Goal: Transaction & Acquisition: Download file/media

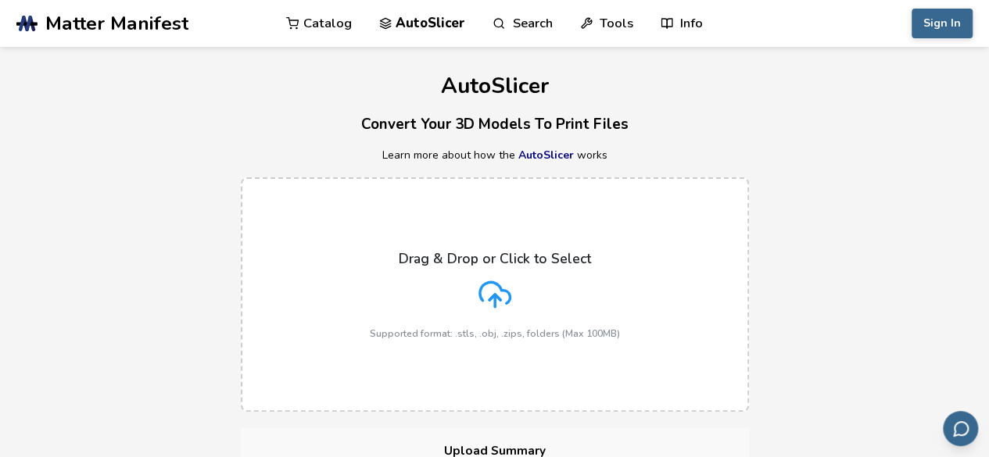
click at [524, 302] on div "Drag & Drop or Click to Select Supported format: .stls, .obj, .zips, folders (M…" at bounding box center [495, 295] width 250 height 88
click at [0, 0] on input "Drag & Drop or Click to Select Supported format: .stls, .obj, .zips, folders (M…" at bounding box center [0, 0] width 0 height 0
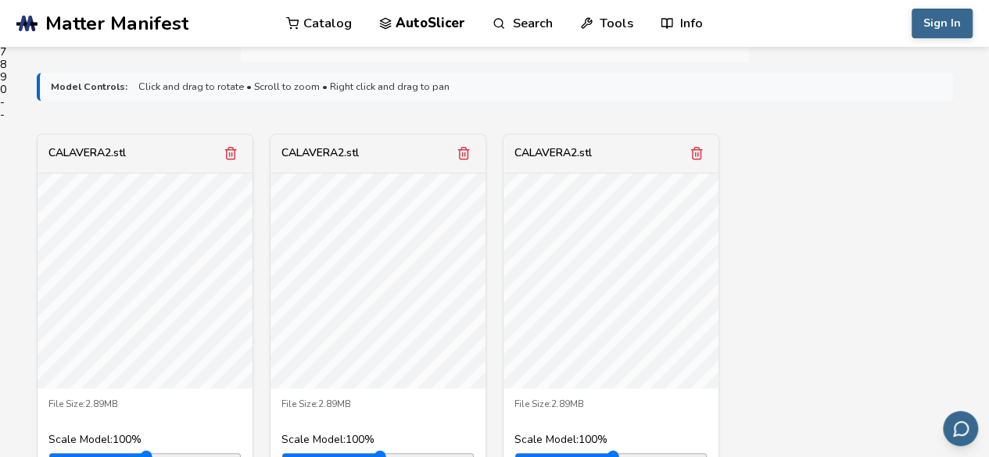
scroll to position [513, 0]
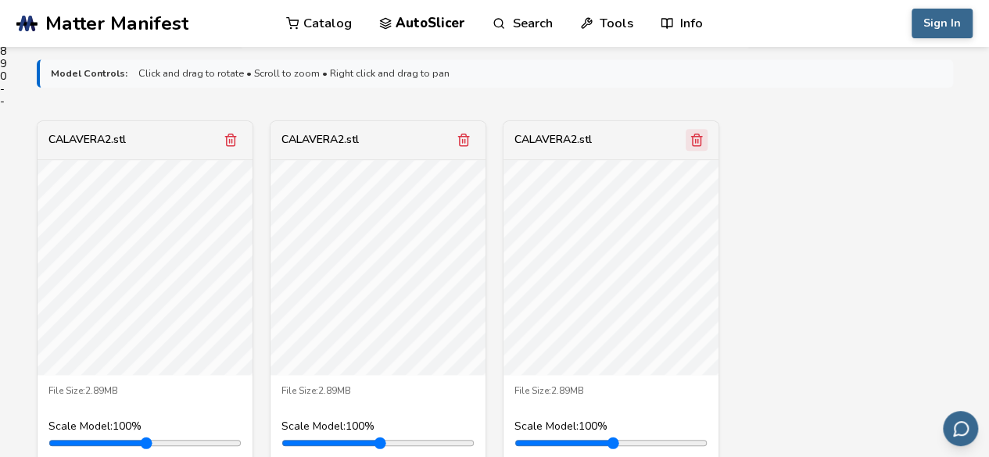
click at [701, 139] on icon "Remove model" at bounding box center [696, 140] width 14 height 14
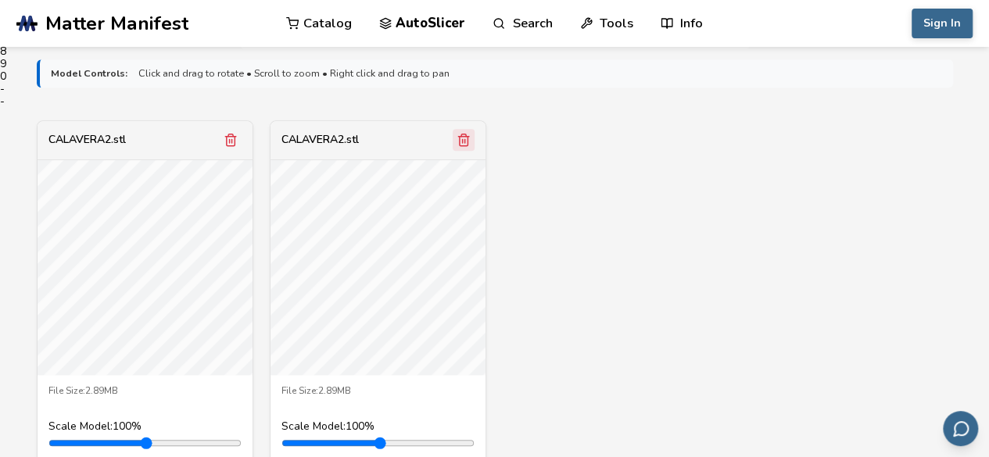
click at [467, 143] on icon "Remove model" at bounding box center [464, 140] width 9 height 12
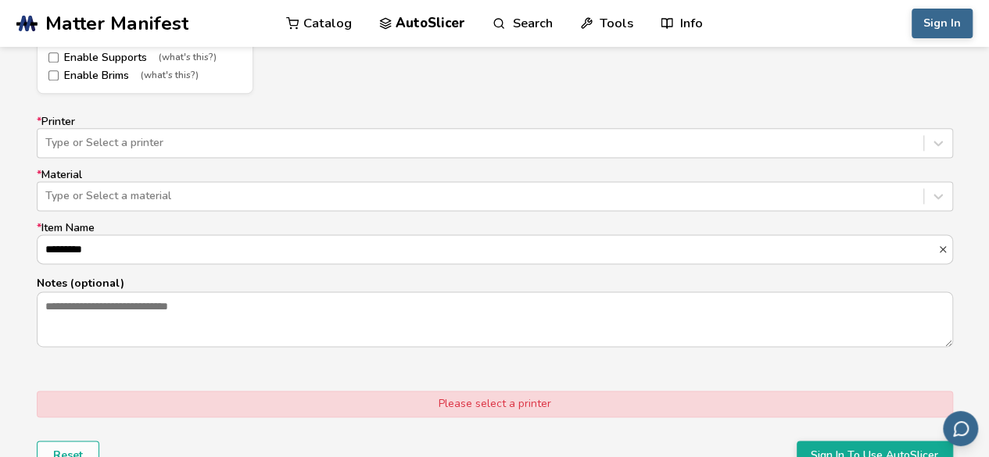
scroll to position [957, 0]
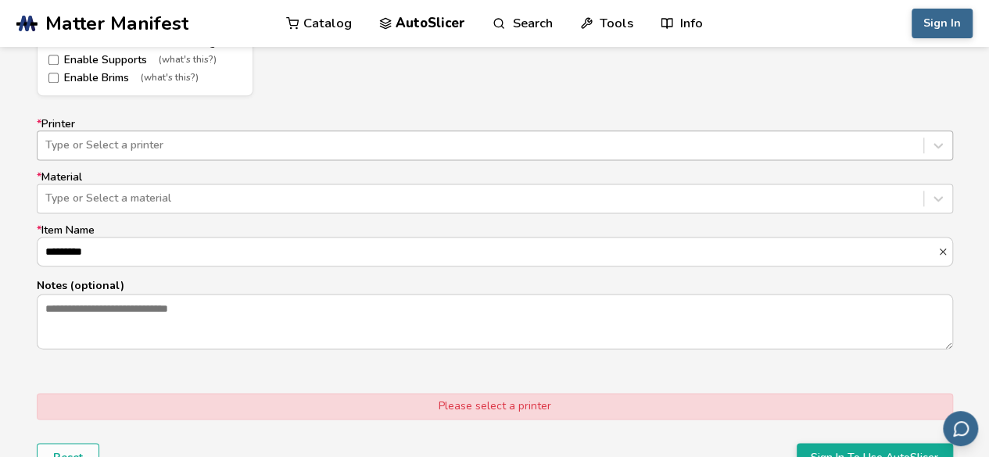
click at [870, 150] on div at bounding box center [480, 146] width 870 height 16
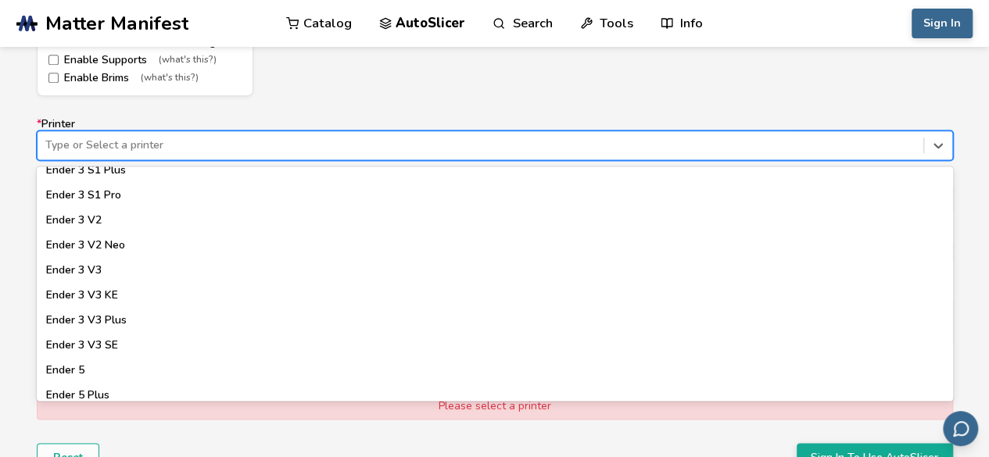
scroll to position [1010, 0]
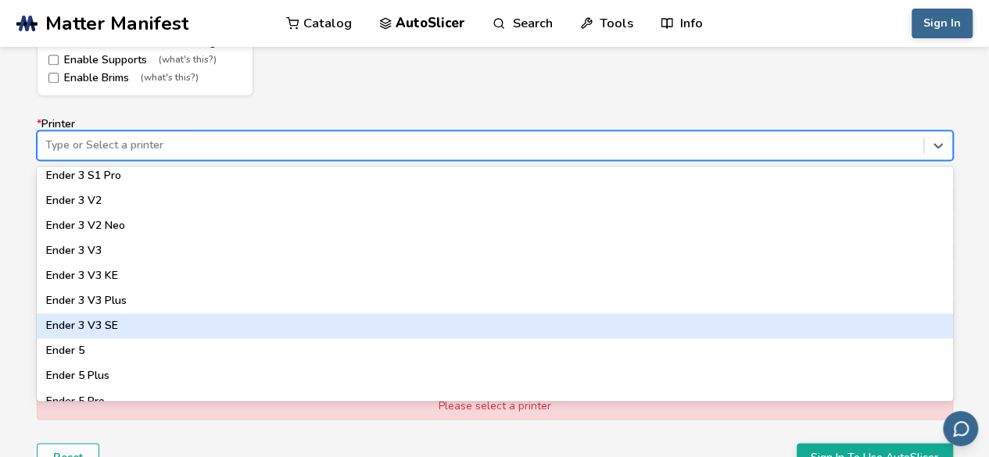
click at [270, 327] on div "Ender 3 V3 SE" at bounding box center [495, 325] width 916 height 25
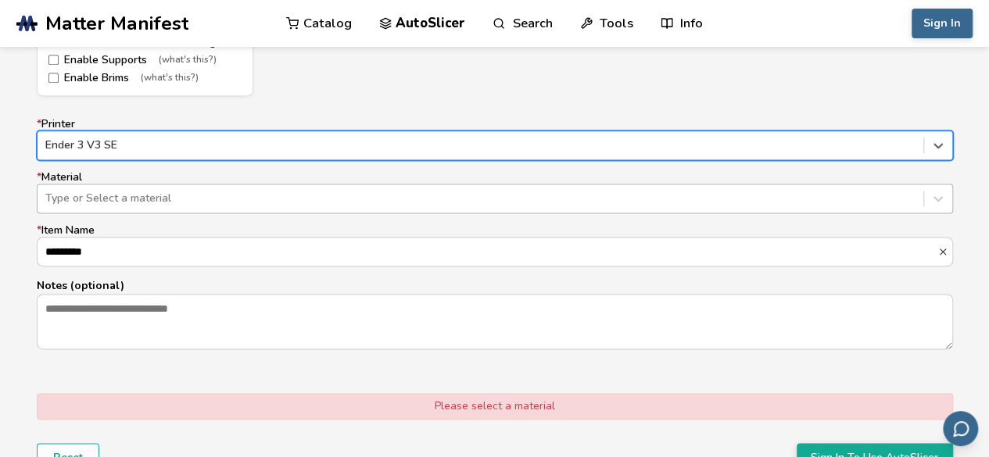
click at [145, 191] on div at bounding box center [480, 199] width 870 height 16
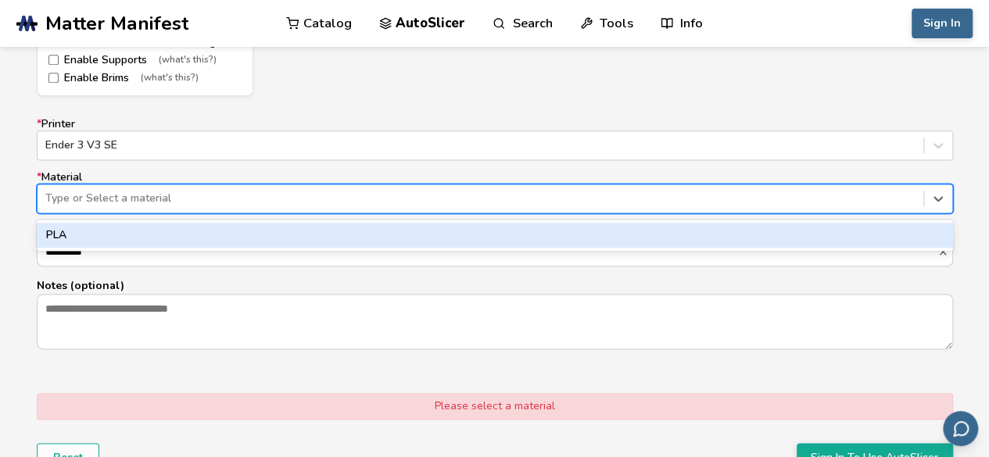
click at [79, 234] on div "PLA" at bounding box center [495, 235] width 916 height 25
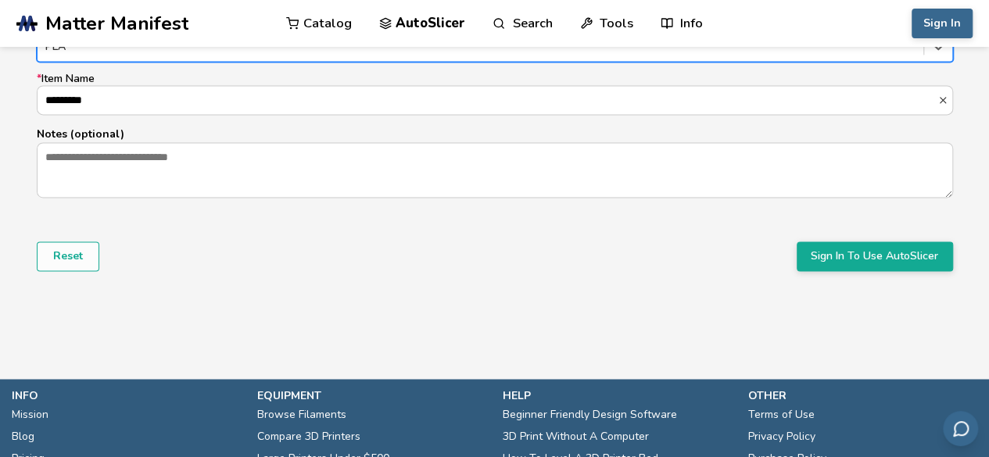
scroll to position [1111, 0]
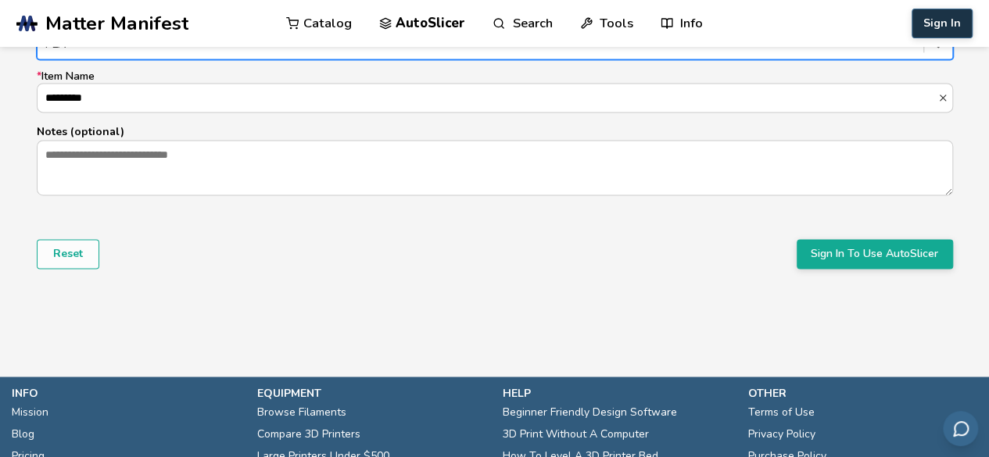
click at [938, 27] on button "Sign In" at bounding box center [941, 24] width 61 height 30
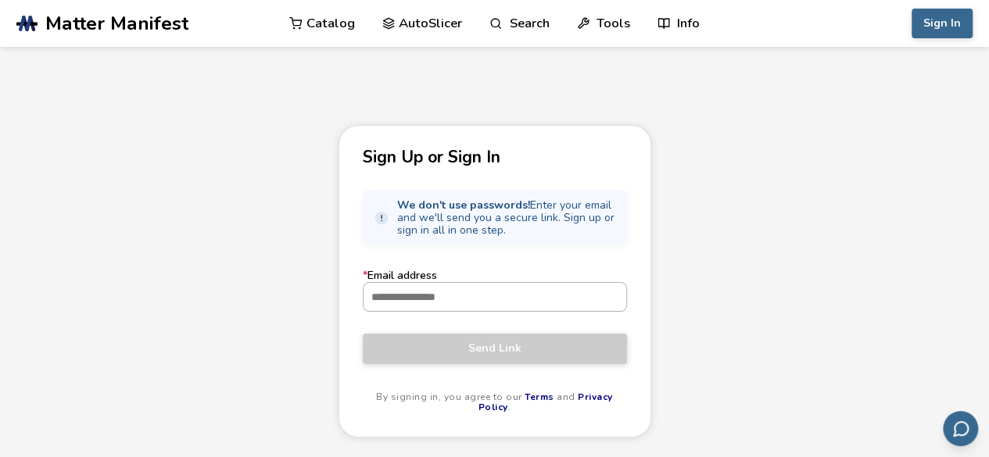
click at [467, 306] on input "* Email address" at bounding box center [494, 297] width 263 height 28
type input "**********"
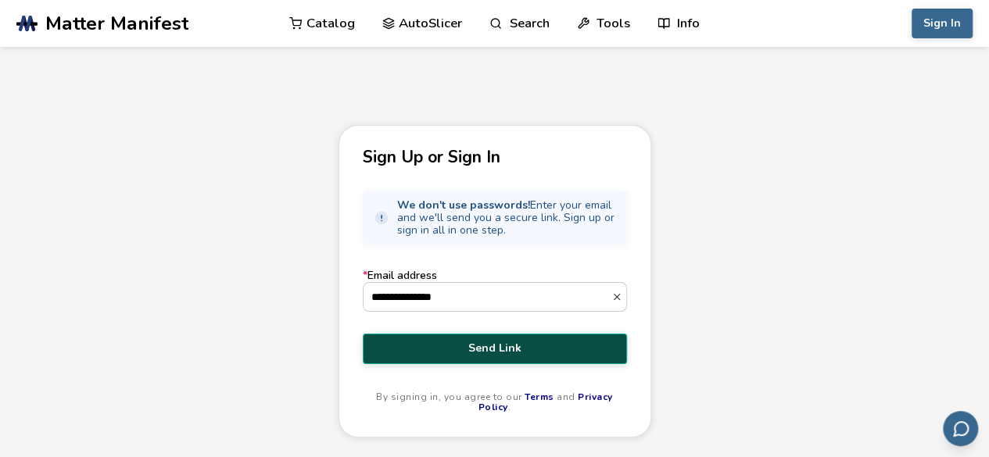
click at [484, 357] on button "Send Link" at bounding box center [495, 349] width 264 height 30
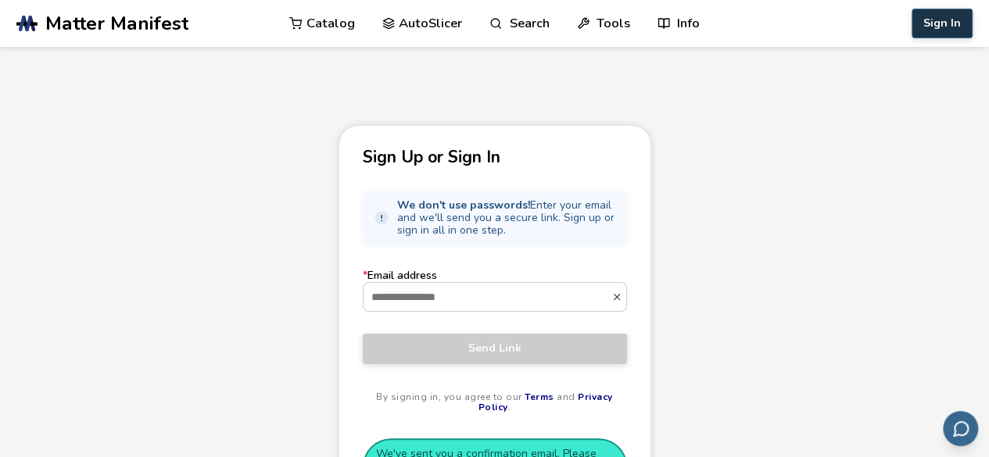
click at [942, 29] on button "Sign In" at bounding box center [941, 24] width 61 height 30
click at [950, 20] on button "Sign In" at bounding box center [941, 24] width 61 height 30
click at [410, 323] on form "* Email address Send Link By signing in, you agree to our Terms and Privacy Pol…" at bounding box center [495, 342] width 264 height 144
drag, startPoint x: 434, startPoint y: 302, endPoint x: 450, endPoint y: 282, distance: 25.5
click at [434, 302] on input "* Email address" at bounding box center [487, 297] width 248 height 28
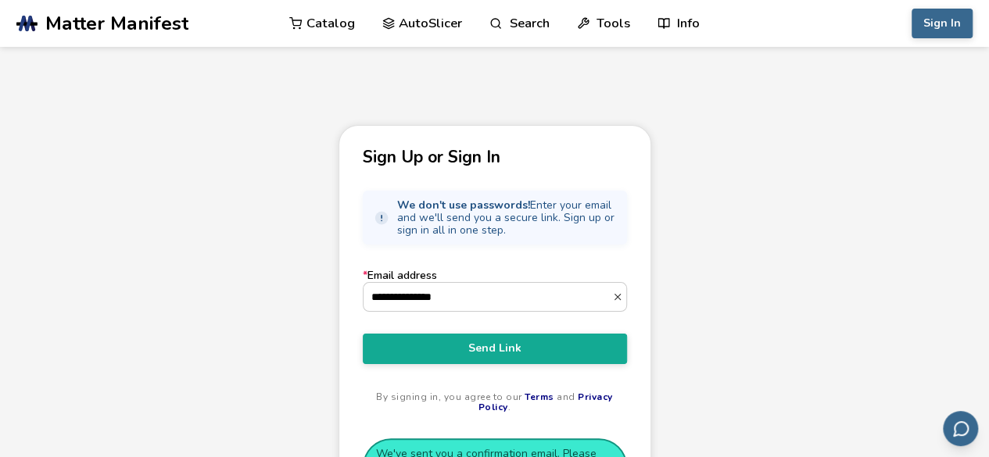
drag, startPoint x: 463, startPoint y: 300, endPoint x: 306, endPoint y: 292, distance: 156.6
click at [306, 292] on div "**********" at bounding box center [494, 331] width 989 height 413
type input "**********"
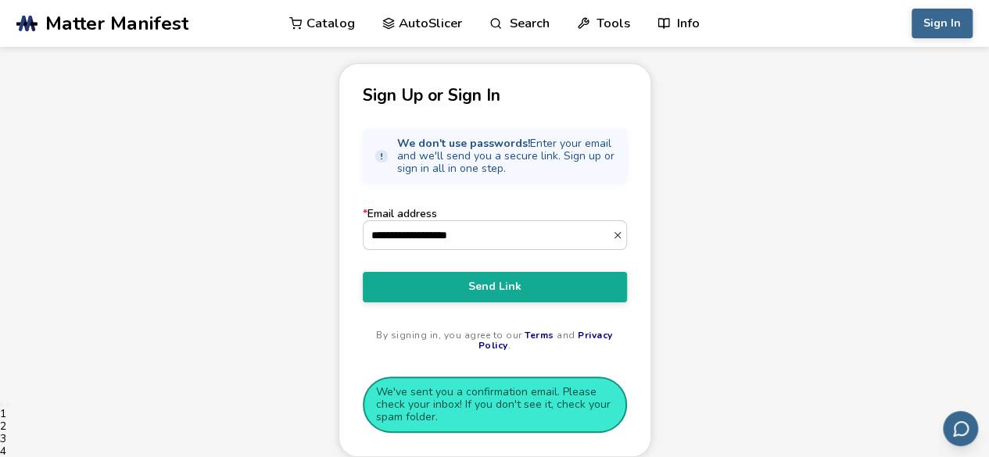
scroll to position [70, 0]
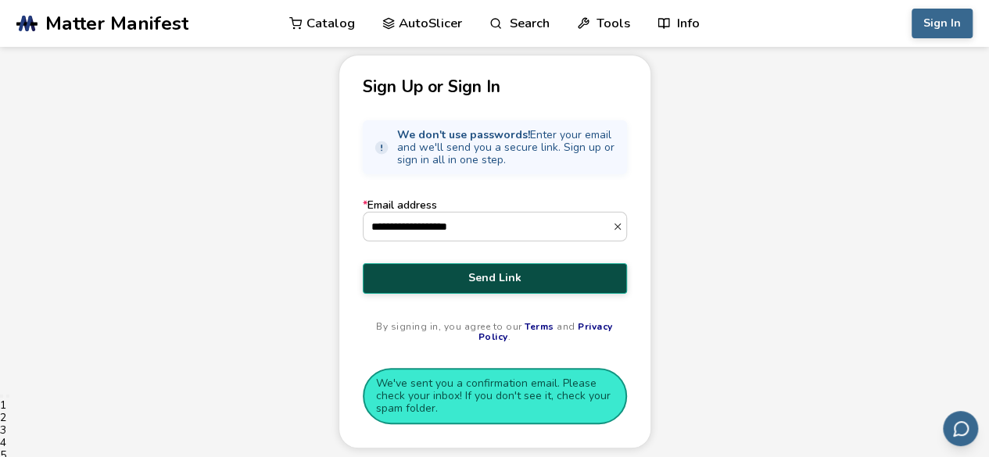
click at [506, 272] on span "Send Link" at bounding box center [494, 278] width 241 height 13
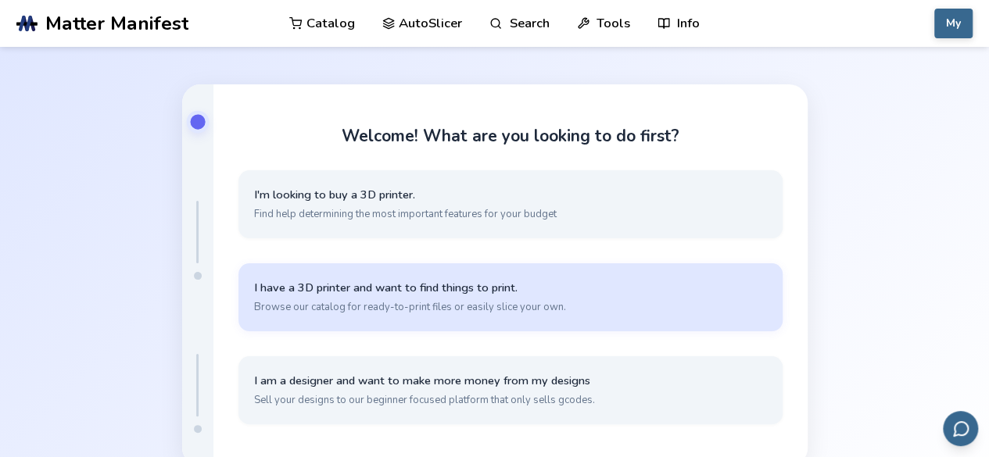
click at [424, 302] on span "Browse our catalog for ready-to-print files or easily slice your own." at bounding box center [510, 307] width 513 height 14
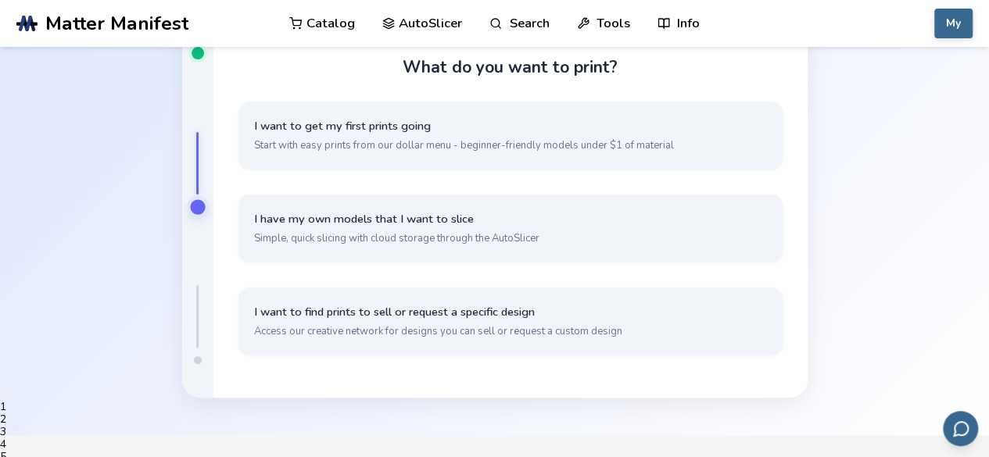
scroll to position [41, 0]
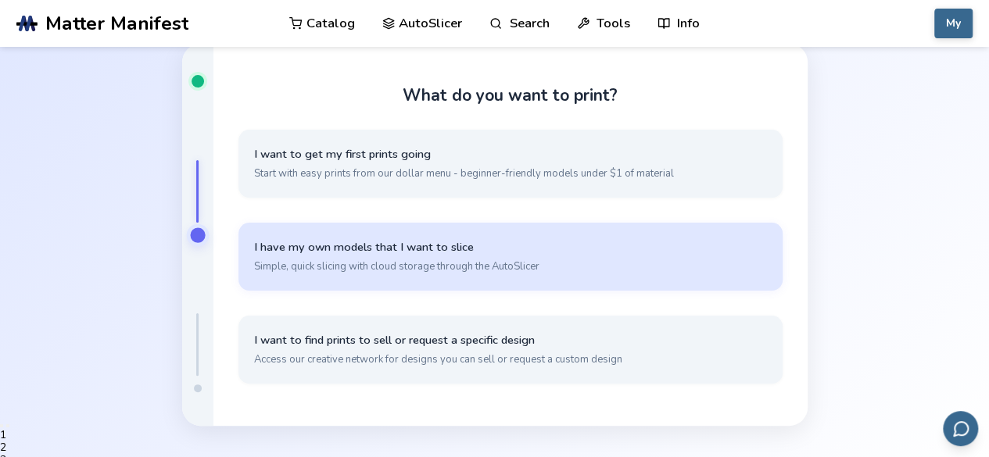
click at [383, 262] on span "Simple, quick slicing with cloud storage through the AutoSlicer" at bounding box center [510, 266] width 513 height 14
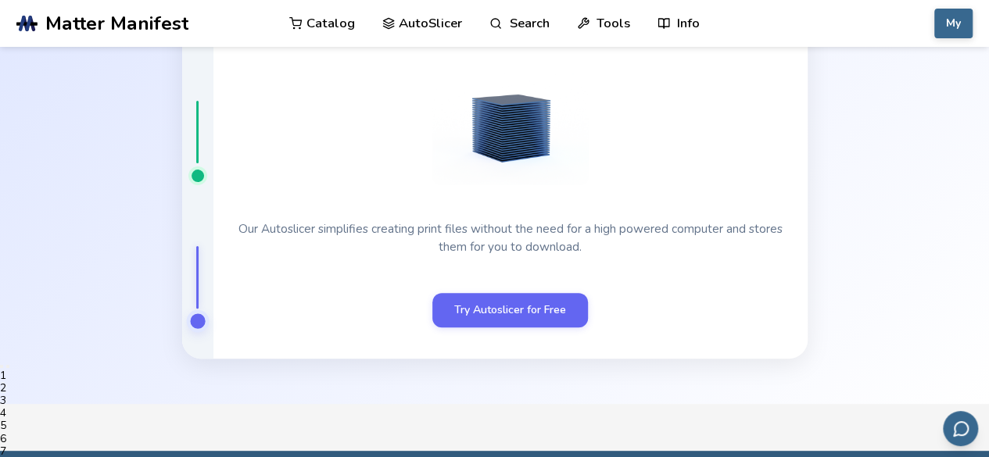
scroll to position [48, 0]
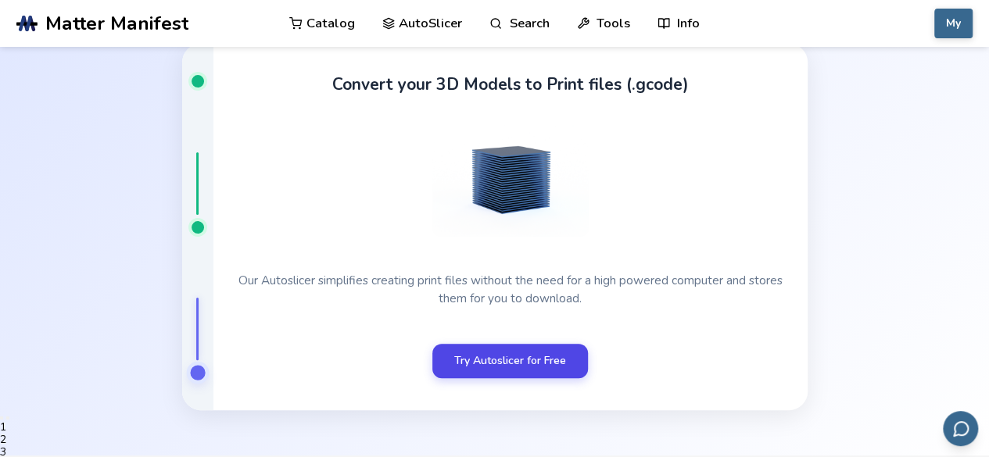
click at [505, 377] on link "Try Autoslicer for Free" at bounding box center [510, 361] width 156 height 34
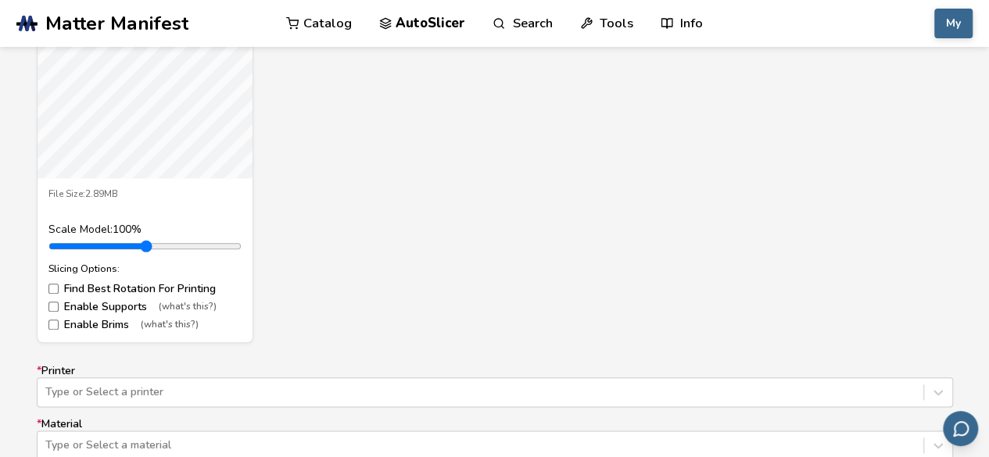
scroll to position [907, 0]
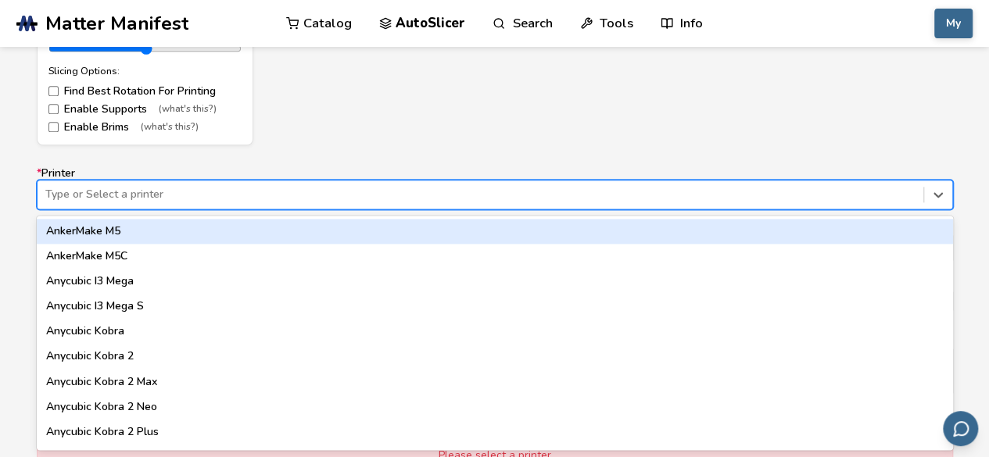
click at [139, 191] on div at bounding box center [480, 195] width 870 height 16
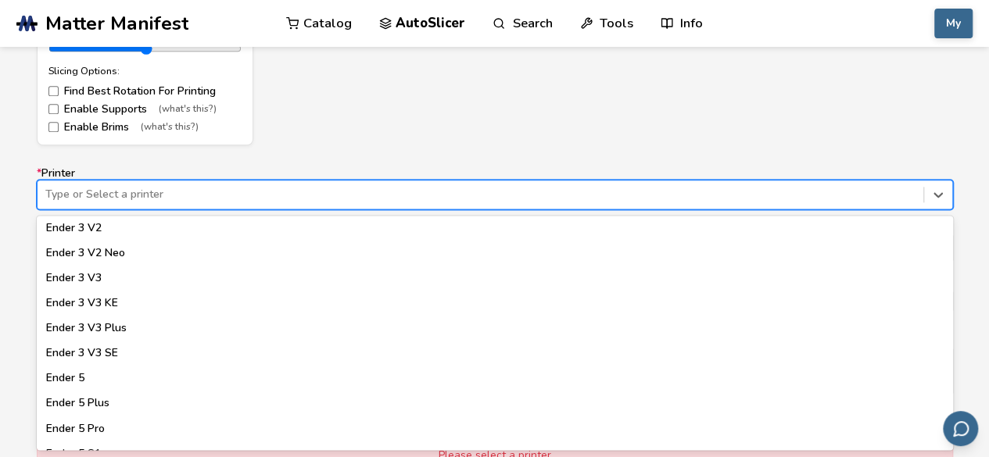
scroll to position [1067, 0]
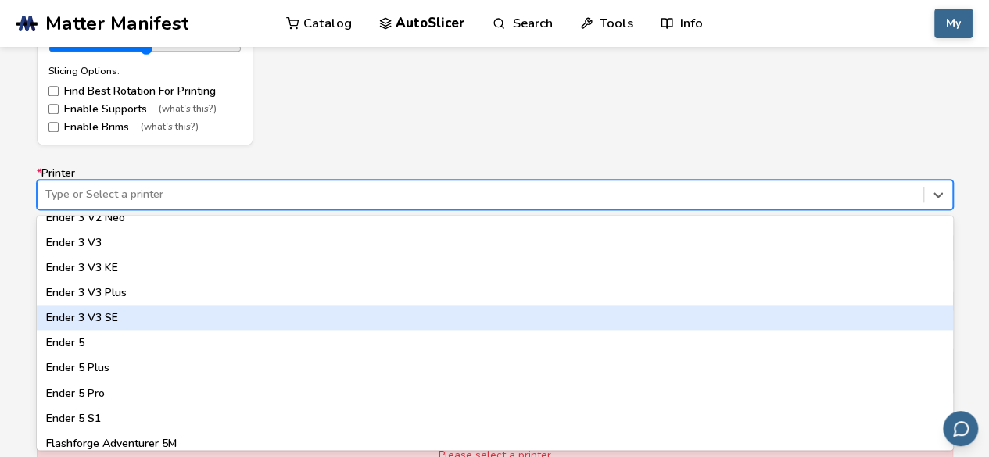
click at [233, 317] on div "Ender 3 V3 SE" at bounding box center [495, 318] width 916 height 25
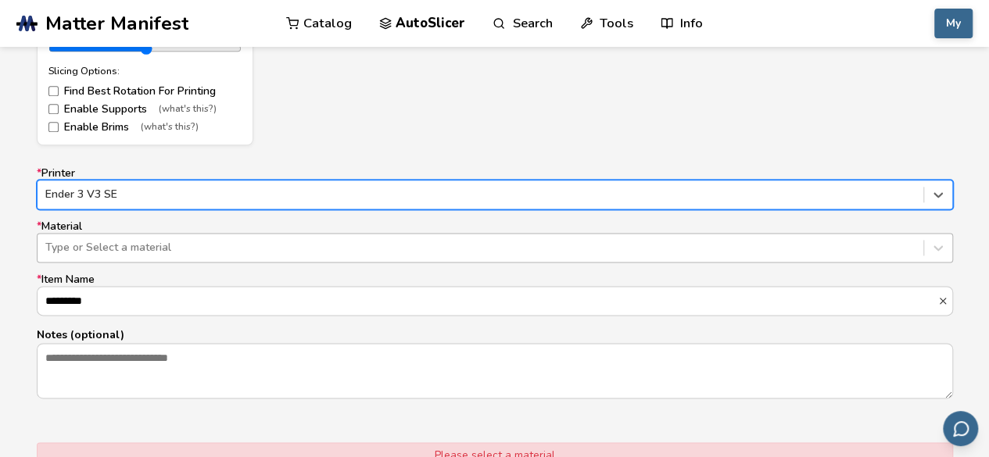
click at [152, 246] on div at bounding box center [480, 248] width 870 height 16
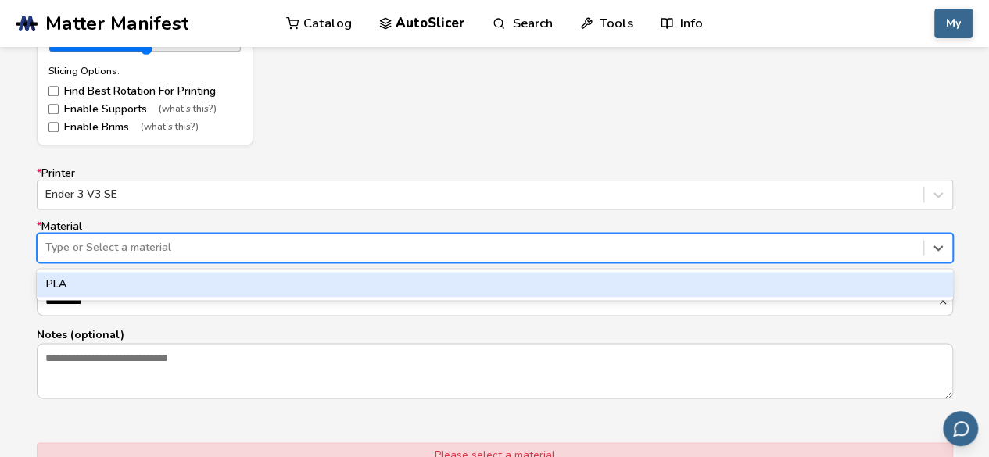
click at [102, 282] on div "PLA" at bounding box center [495, 284] width 916 height 25
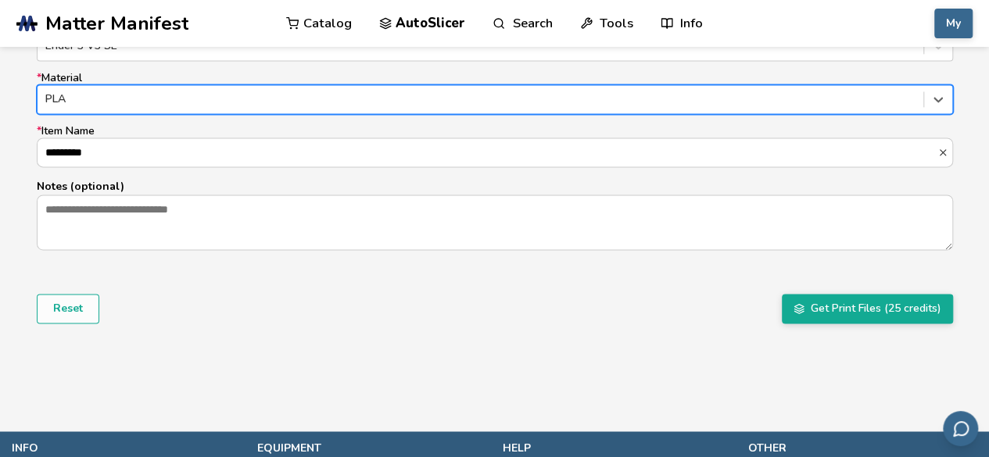
scroll to position [1057, 0]
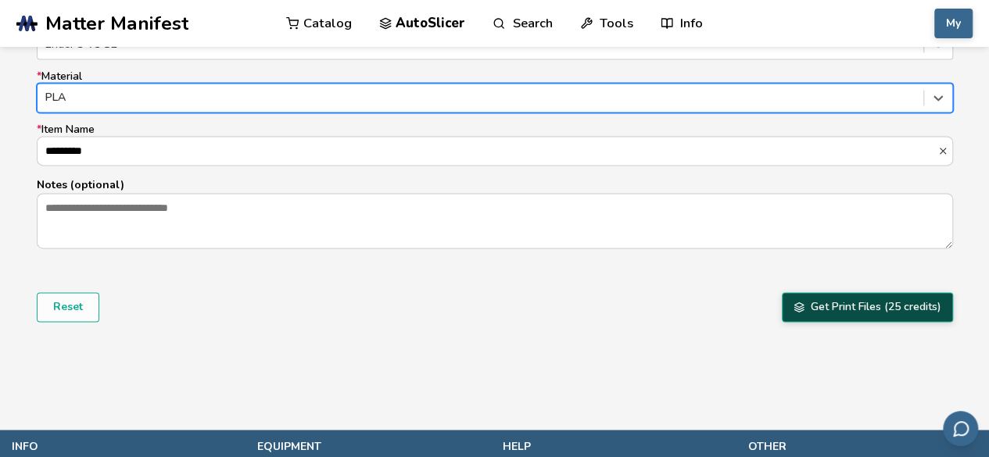
click at [830, 305] on button "Get Print Files (25 credits)" at bounding box center [867, 307] width 171 height 30
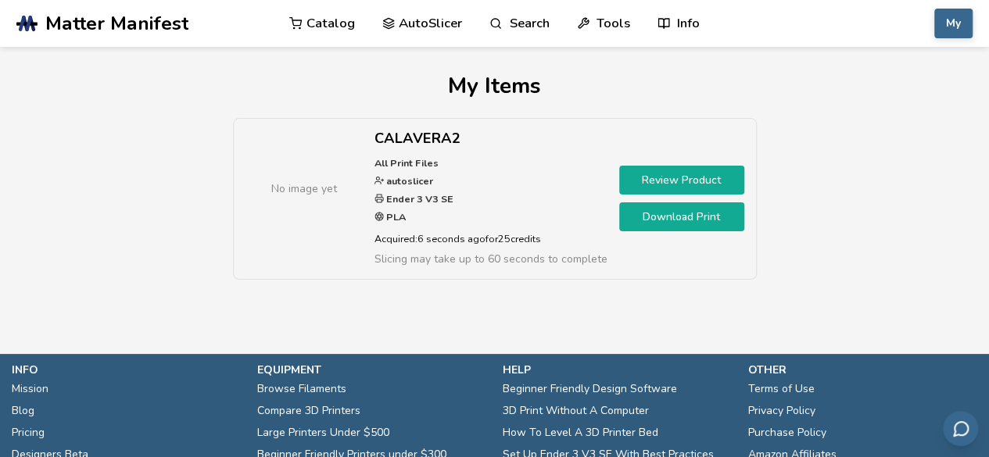
click at [682, 177] on link "Review Product" at bounding box center [681, 180] width 125 height 29
click at [648, 213] on link "Download Print" at bounding box center [681, 216] width 125 height 29
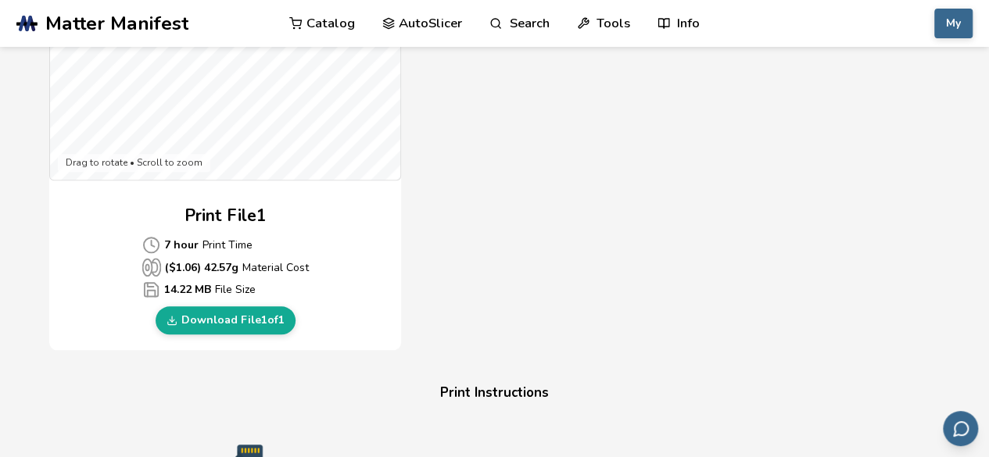
scroll to position [625, 0]
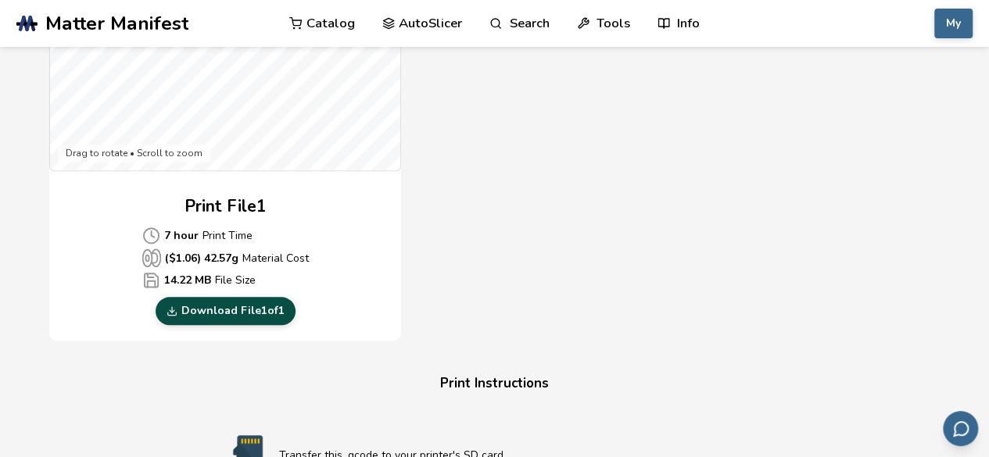
click at [220, 313] on link "Download File 1 of 1" at bounding box center [226, 311] width 140 height 28
